Goal: Information Seeking & Learning: Learn about a topic

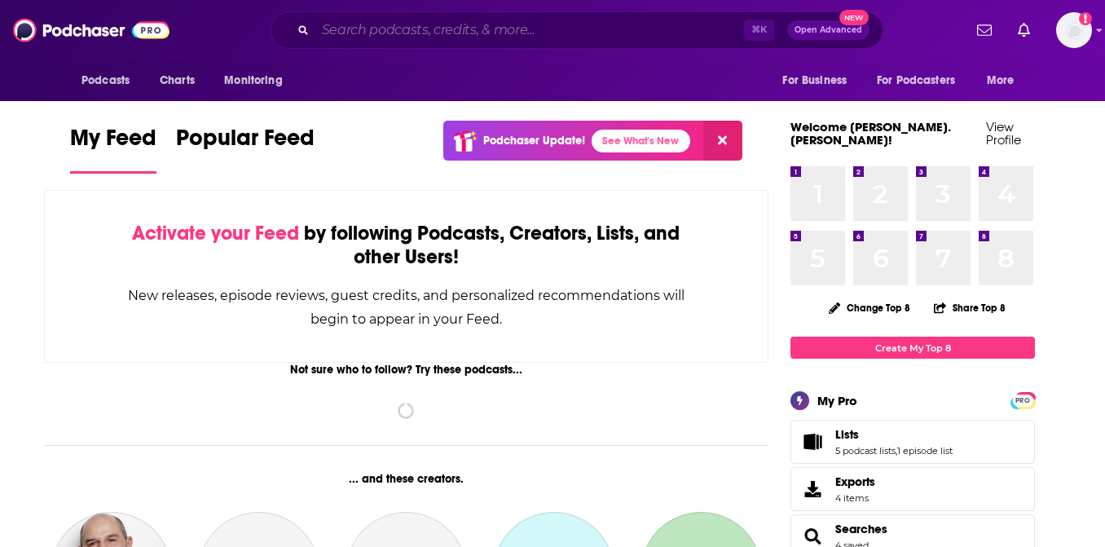
click at [452, 31] on input "Search podcasts, credits, & more..." at bounding box center [529, 30] width 428 height 26
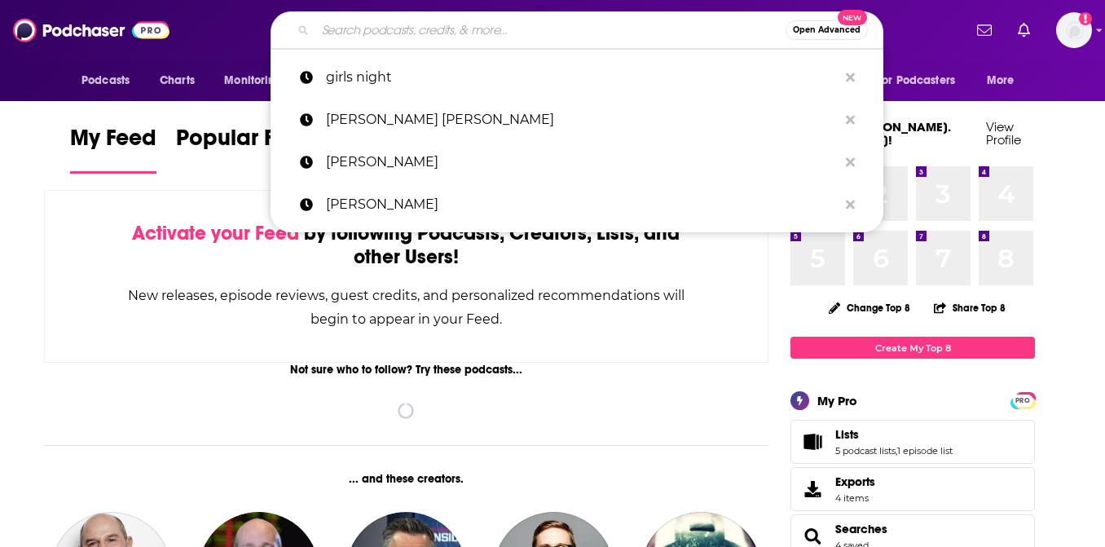
paste input "Optimize W(e)"
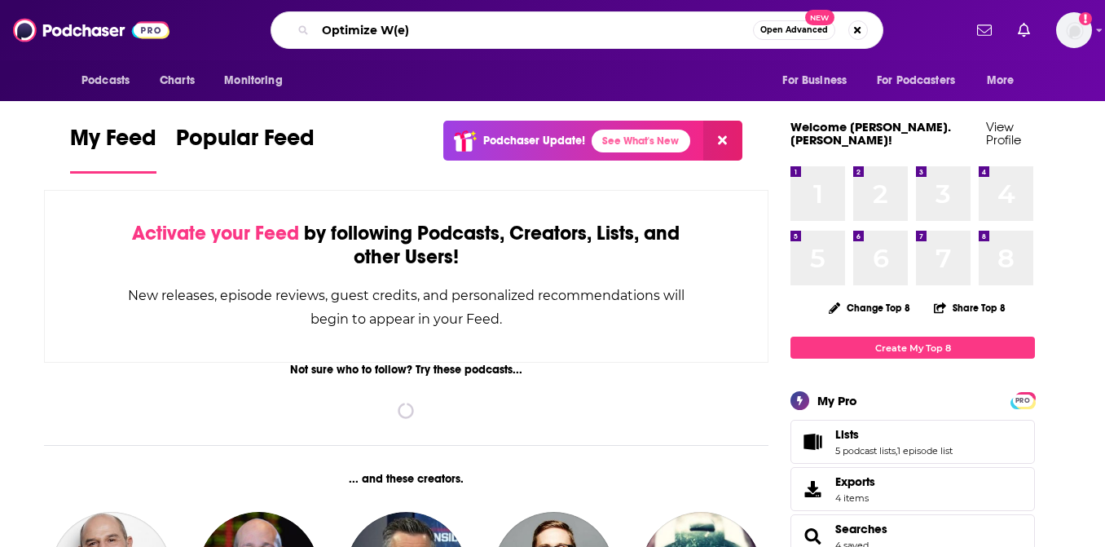
type input "Optimize W(e)"
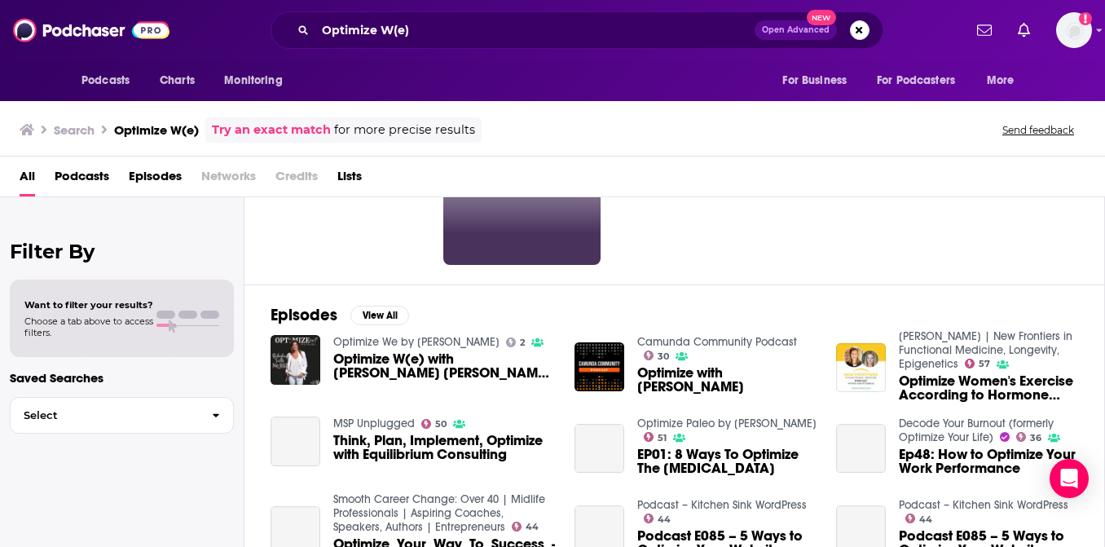
scroll to position [159, 0]
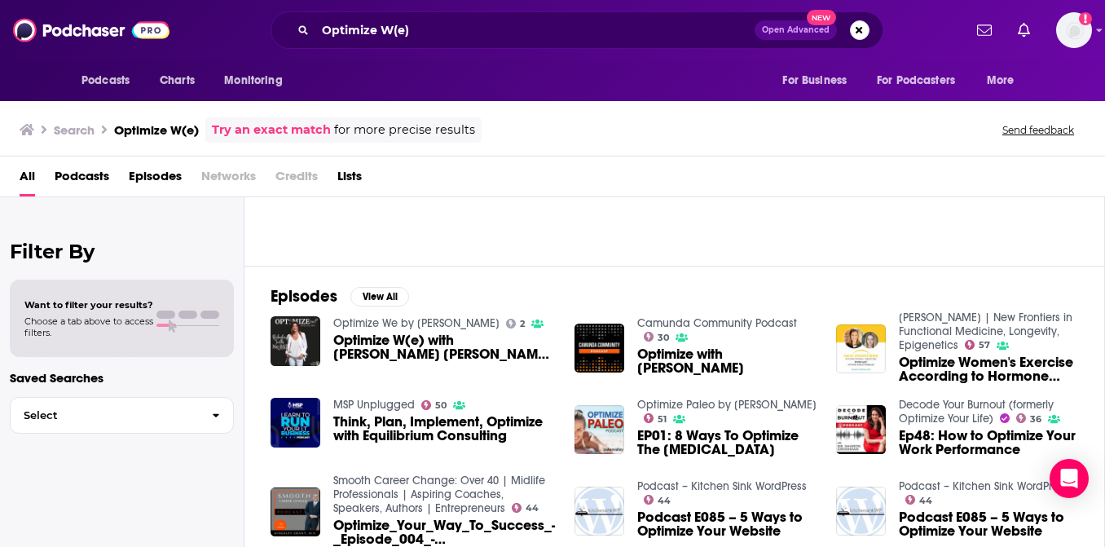
click at [441, 349] on span "Optimize W(e) with [PERSON_NAME] [PERSON_NAME]: Building the Foundation for Tru…" at bounding box center [444, 347] width 222 height 28
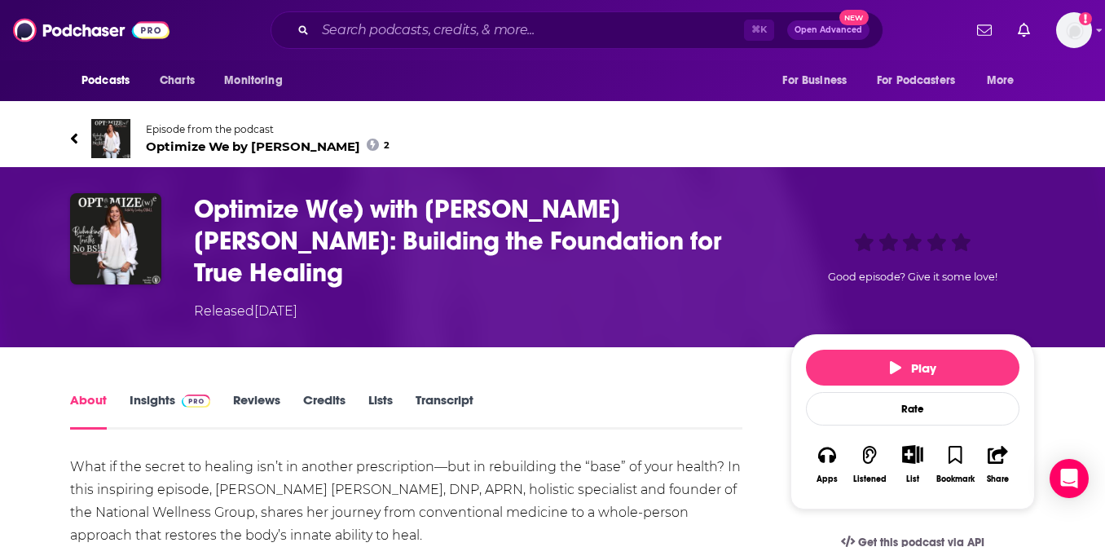
click at [279, 143] on span "Optimize We by [PERSON_NAME] 2" at bounding box center [268, 145] width 244 height 15
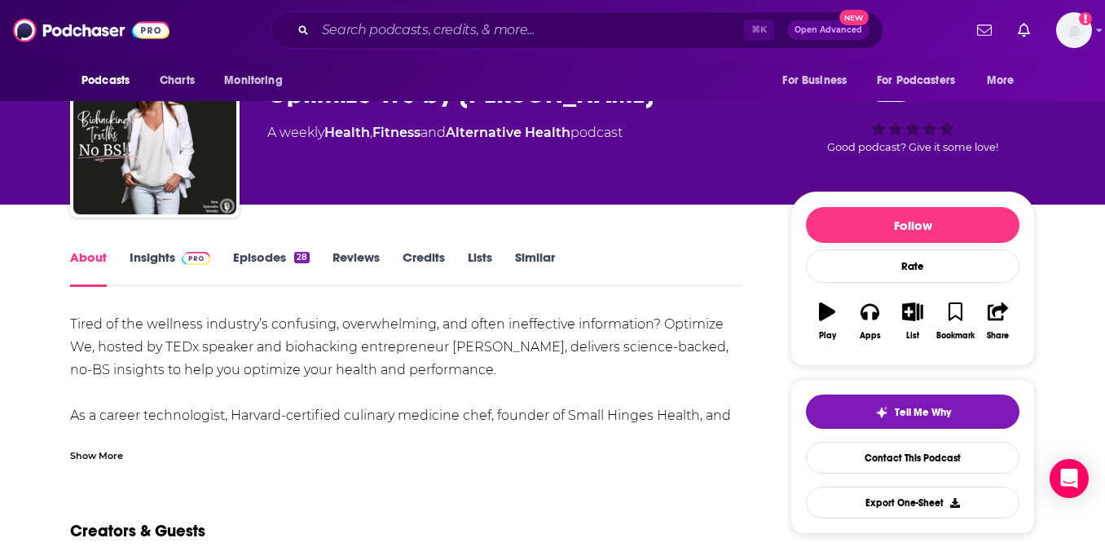
scroll to position [62, 0]
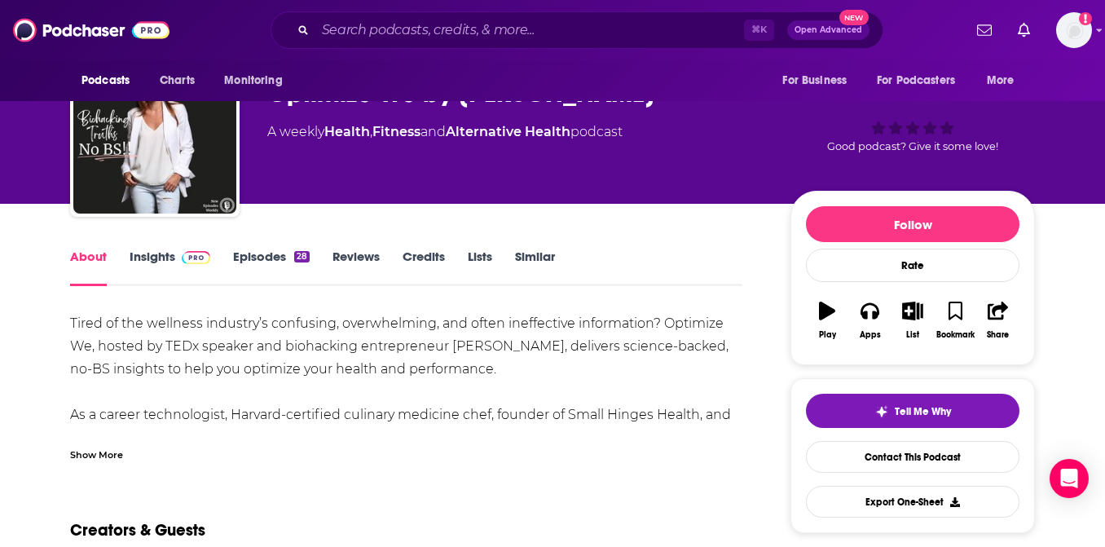
click at [175, 254] on span at bounding box center [192, 255] width 35 height 15
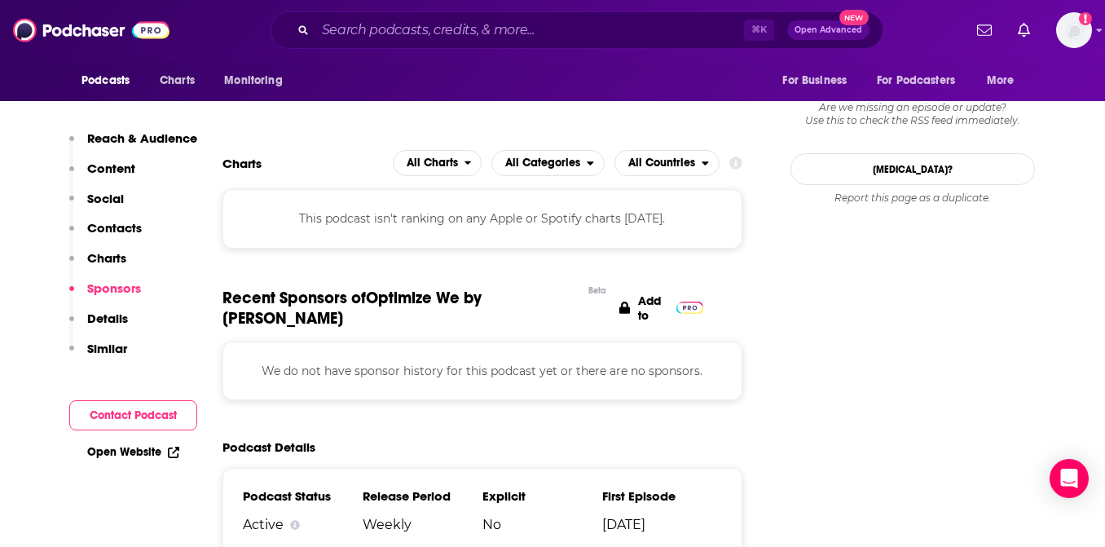
scroll to position [1420, 0]
